Goal: Information Seeking & Learning: Learn about a topic

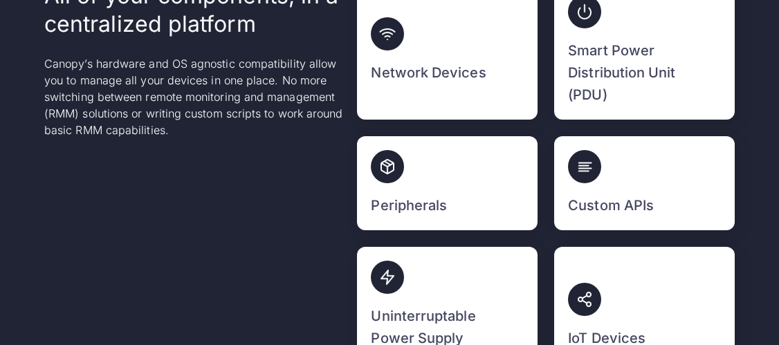
scroll to position [3679, 0]
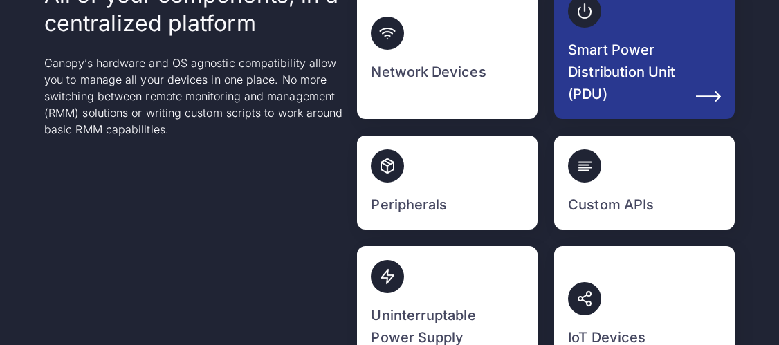
click at [716, 95] on img at bounding box center [708, 96] width 25 height 10
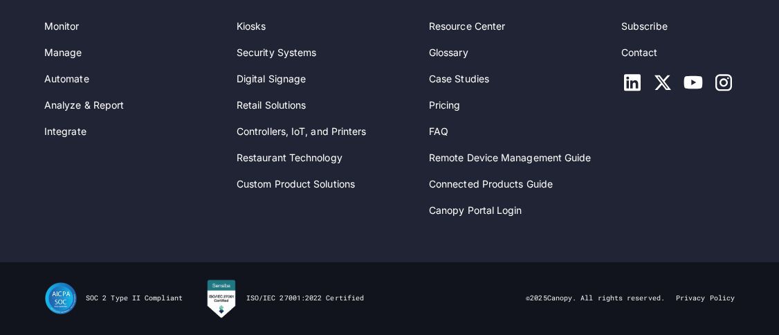
scroll to position [11662, 0]
click at [309, 156] on link "Restaurant Technology" at bounding box center [290, 157] width 106 height 15
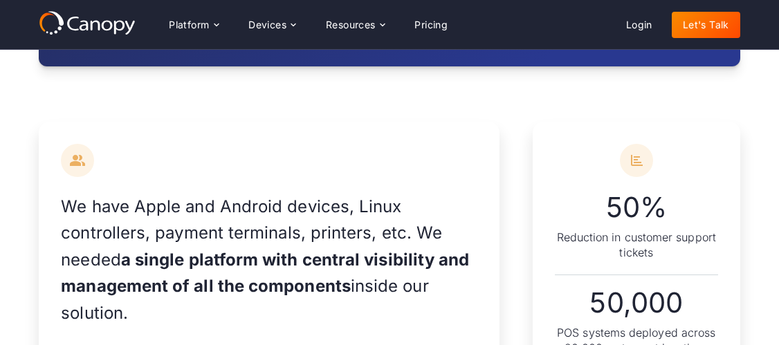
scroll to position [1038, 0]
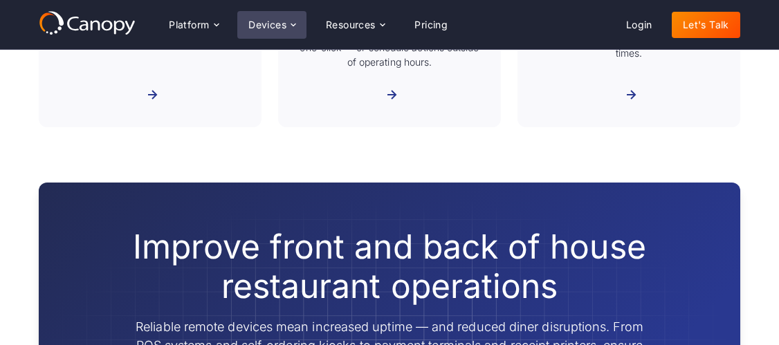
click at [285, 30] on div "Devices" at bounding box center [268, 25] width 38 height 10
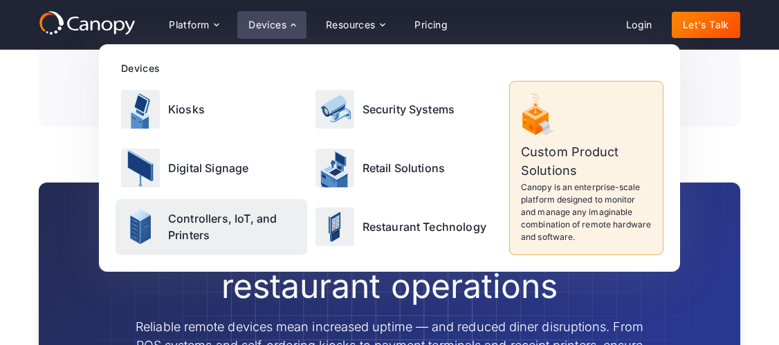
click at [200, 224] on p "Controllers, IoT, and Printers" at bounding box center [235, 226] width 134 height 33
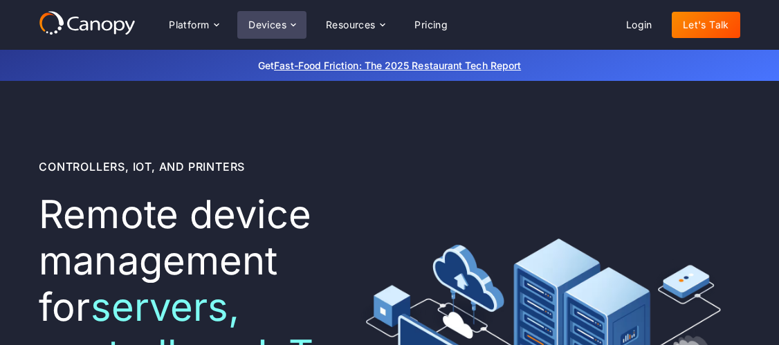
click at [260, 26] on div "Devices" at bounding box center [268, 25] width 38 height 10
